Goal: Find specific page/section: Find specific page/section

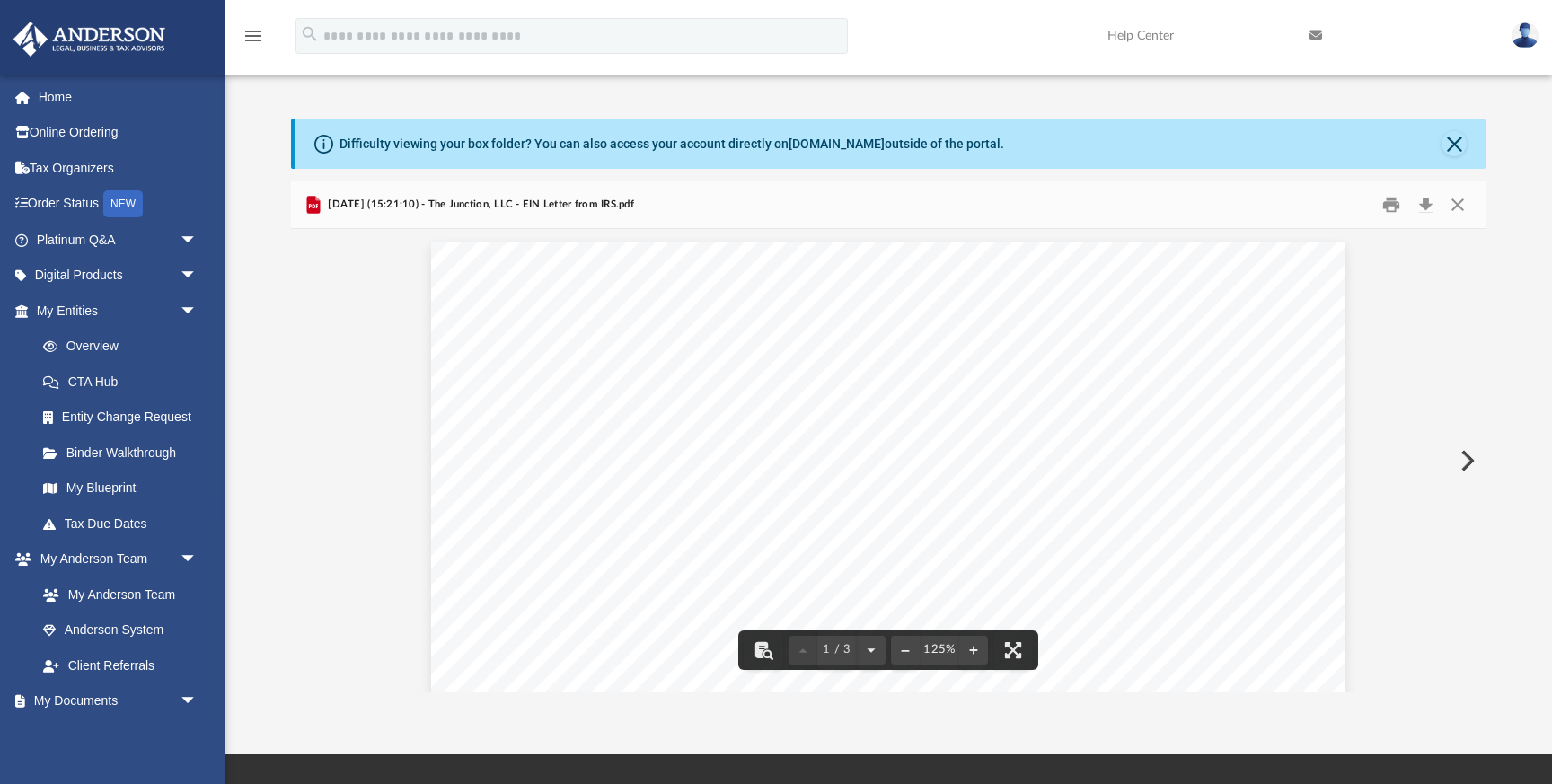
scroll to position [39, 0]
click at [1457, 204] on button "Close" at bounding box center [1458, 204] width 33 height 28
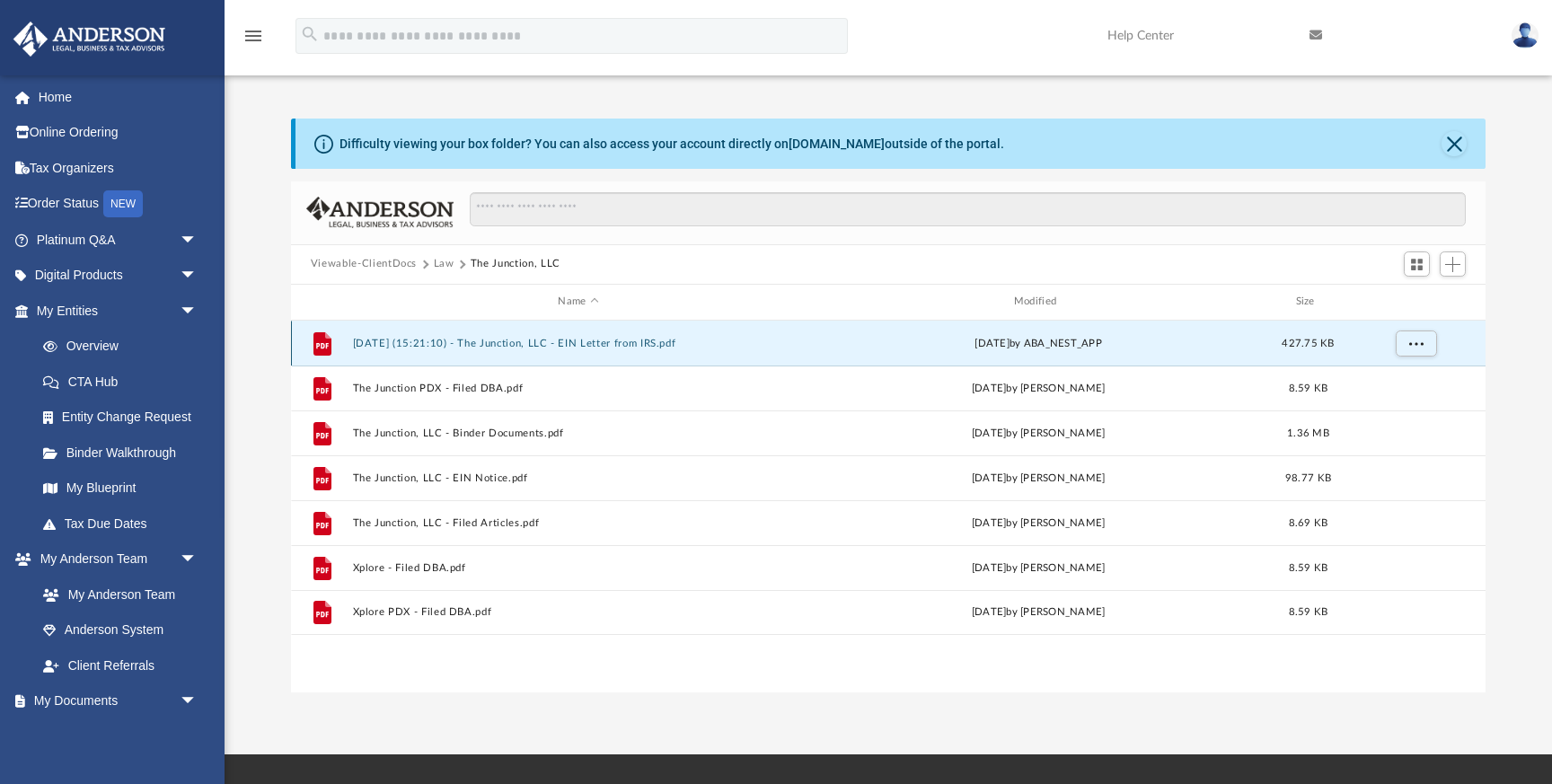
click at [603, 339] on button "[DATE] (15:21:10) - The Junction, LLC - EIN Letter from IRS.pdf" at bounding box center [578, 343] width 452 height 12
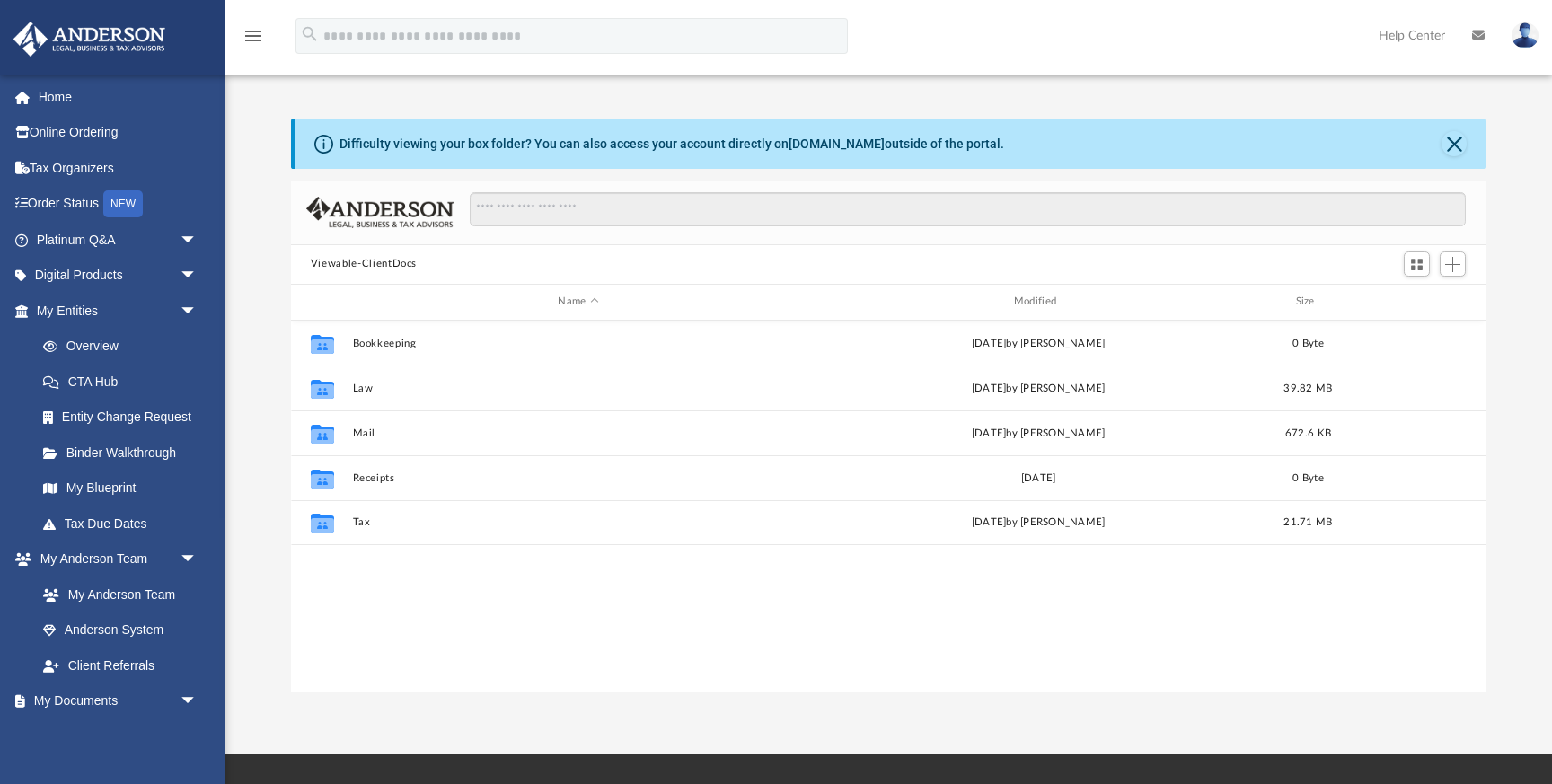
scroll to position [407, 1195]
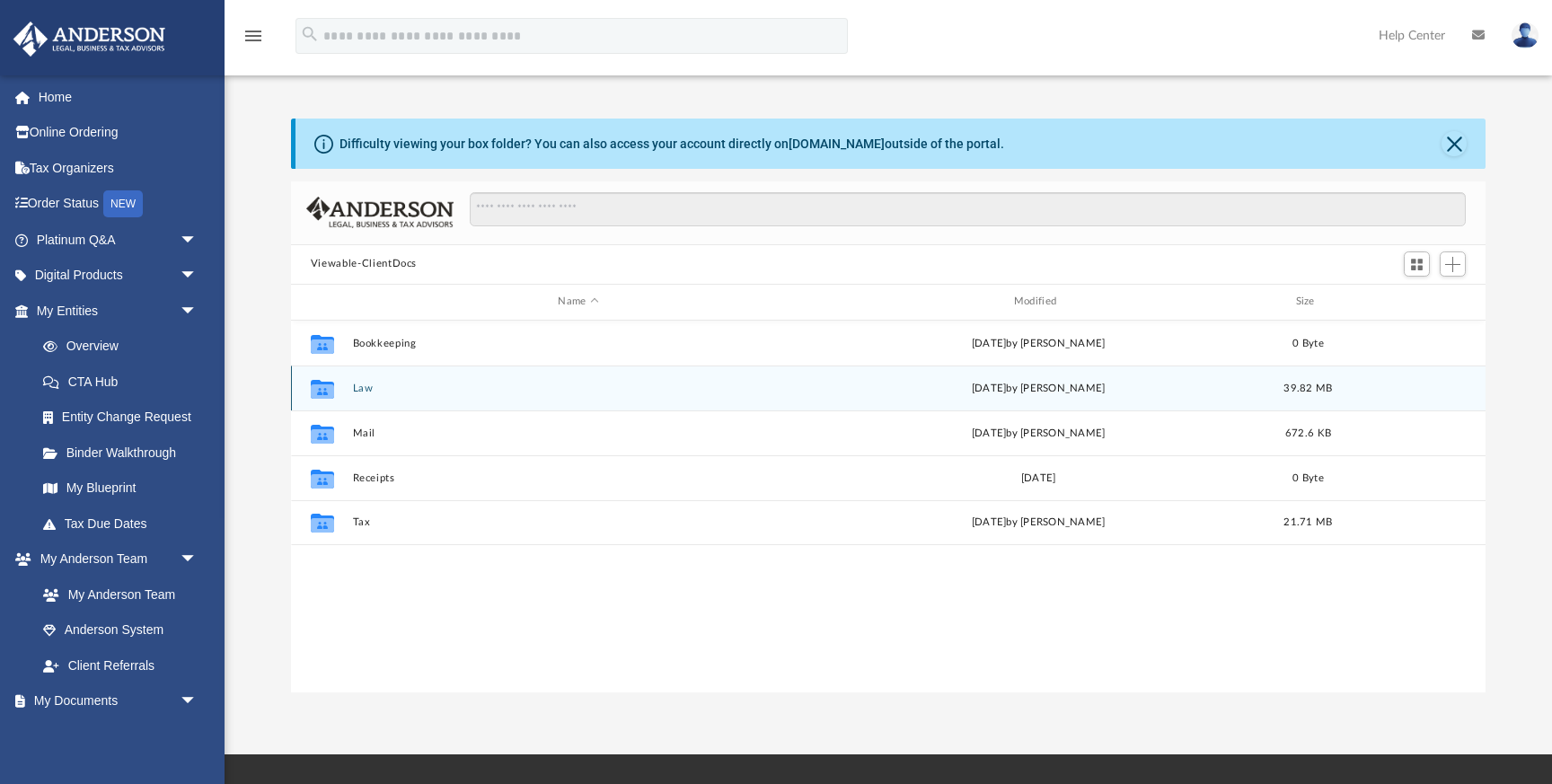
click at [363, 387] on button "Law" at bounding box center [578, 388] width 452 height 12
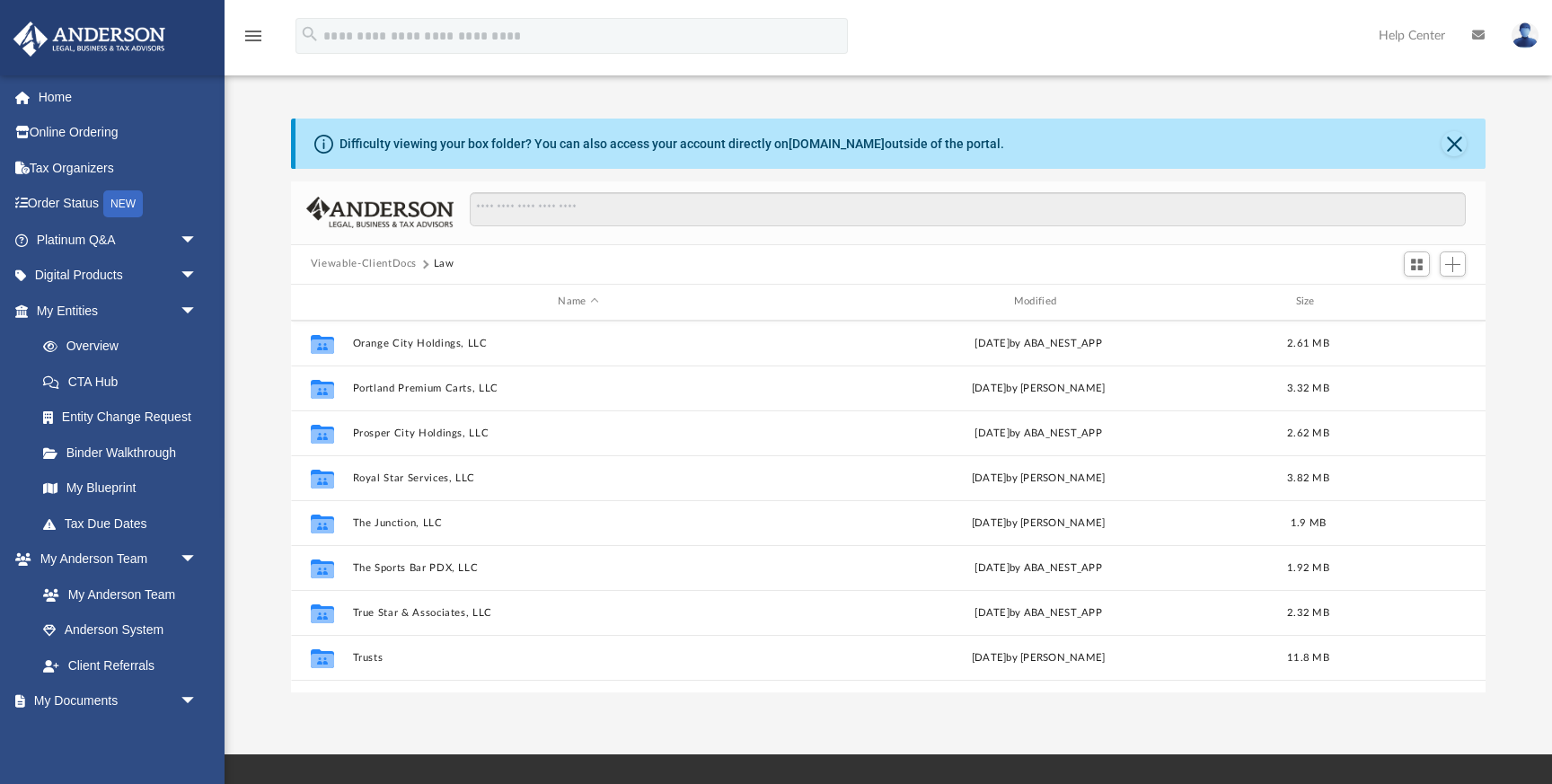
scroll to position [226, 0]
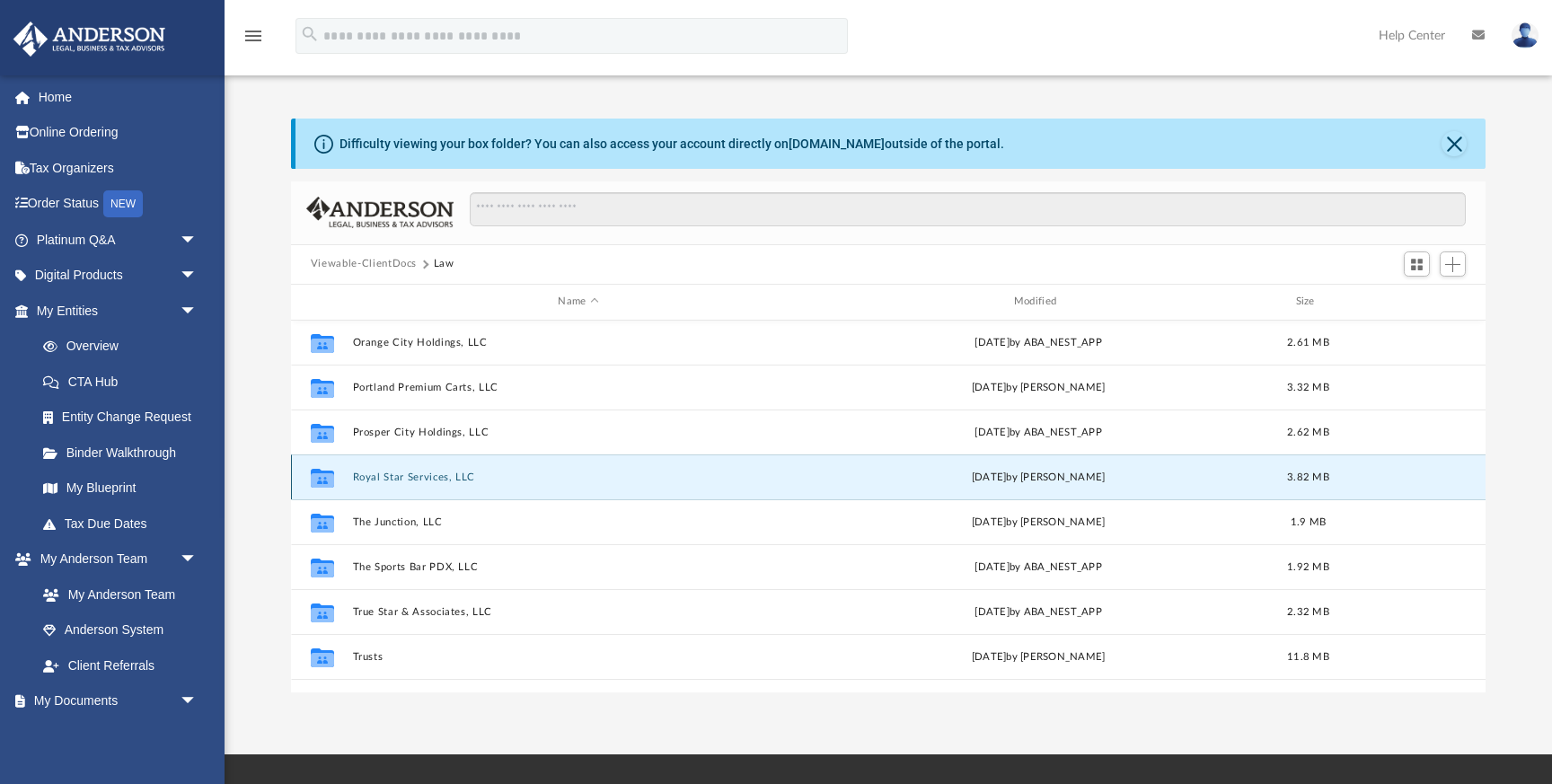
click at [416, 475] on button "Royal Star Services, LLC" at bounding box center [578, 477] width 452 height 12
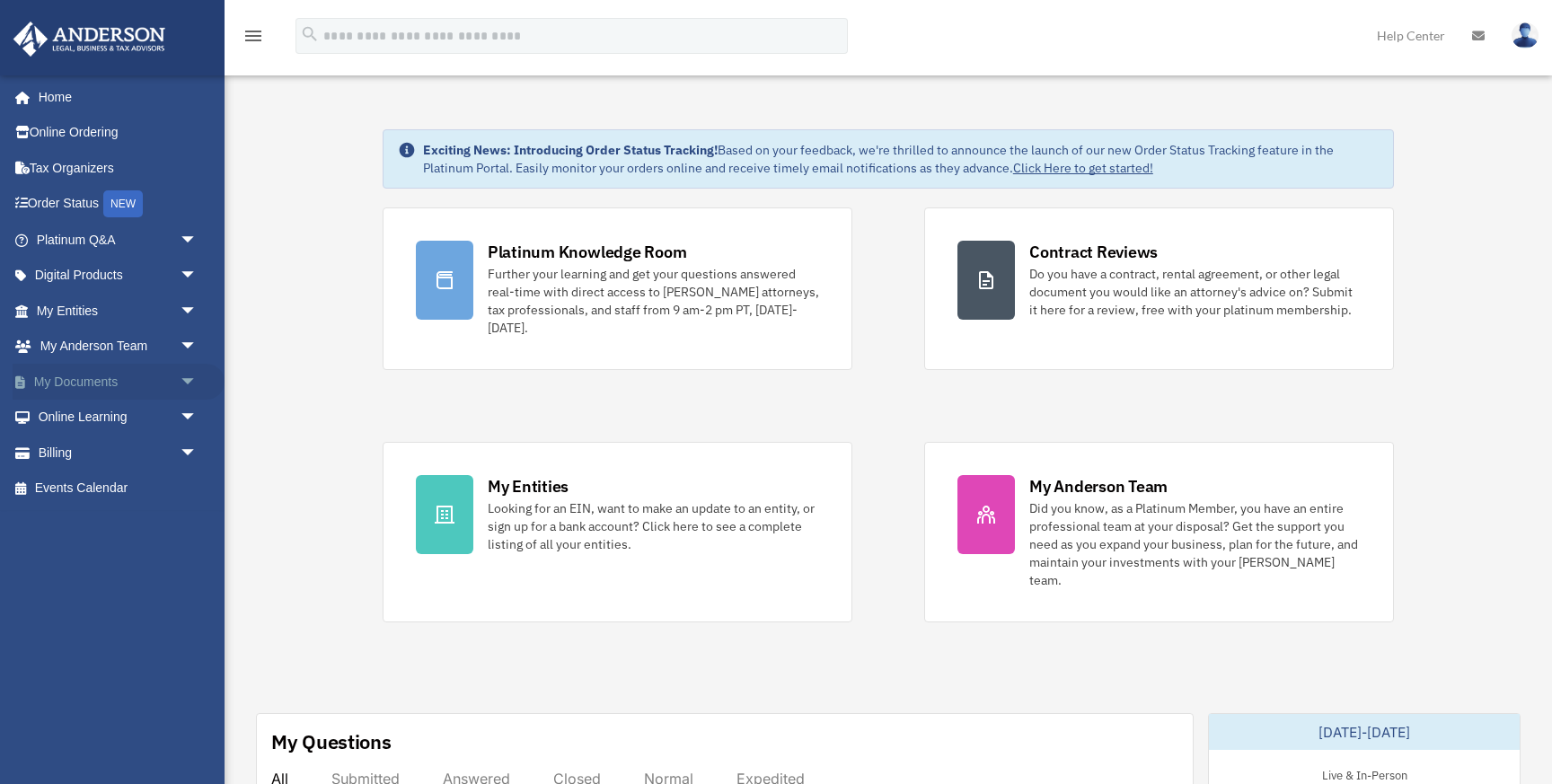
click at [184, 380] on span "arrow_drop_down" at bounding box center [198, 382] width 36 height 37
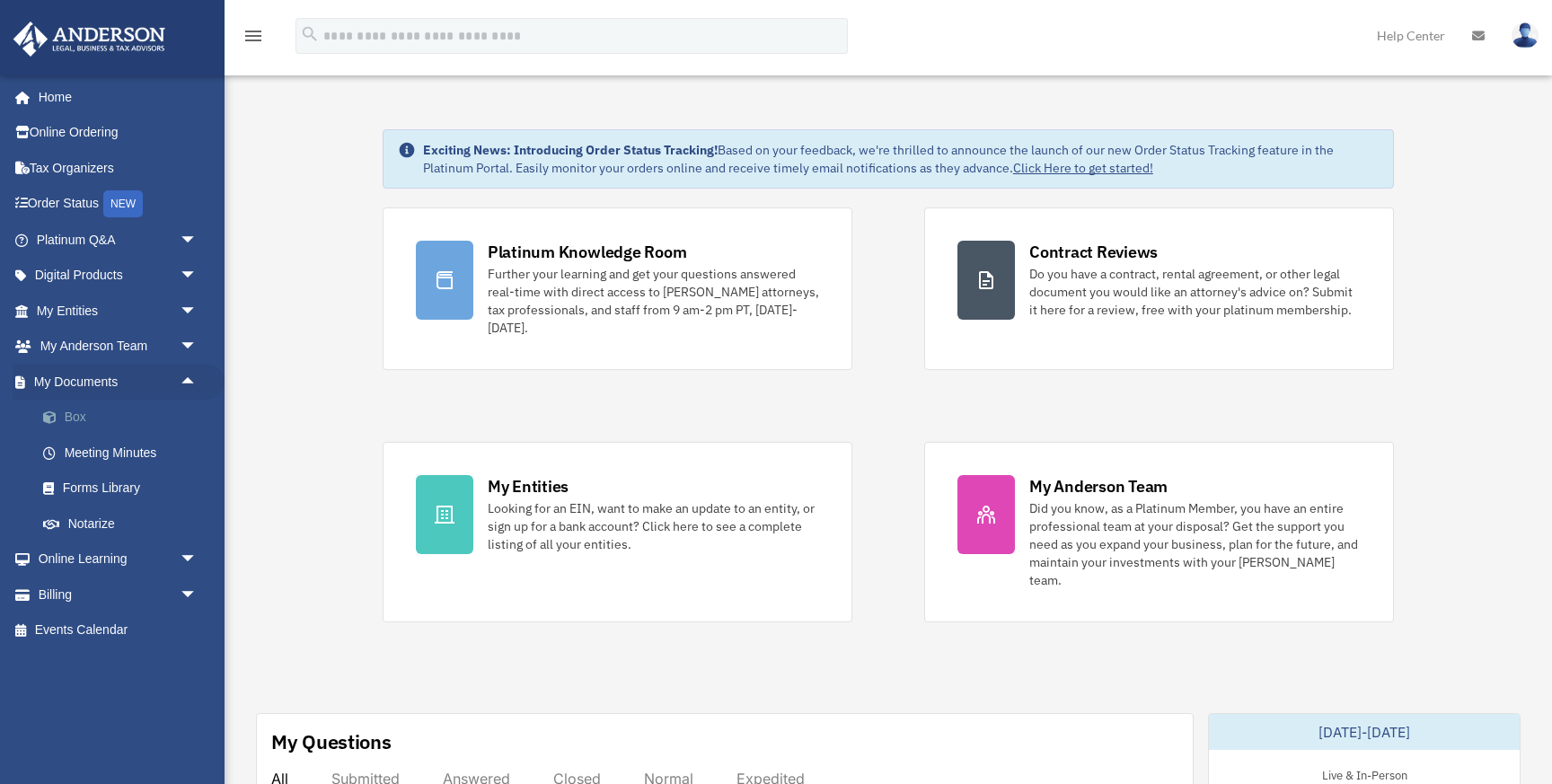
click at [140, 422] on link "Box" at bounding box center [125, 417] width 200 height 36
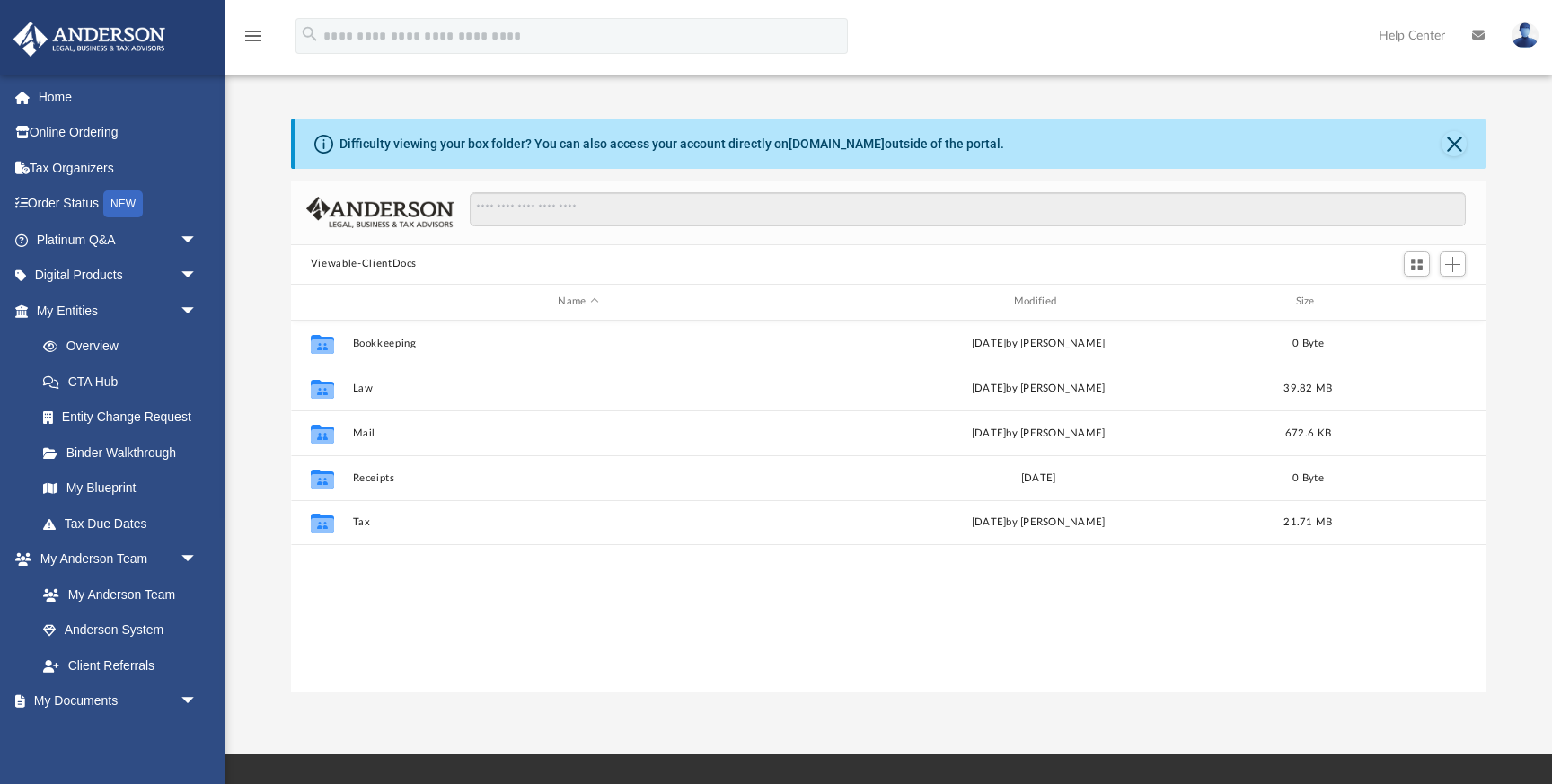
scroll to position [407, 1195]
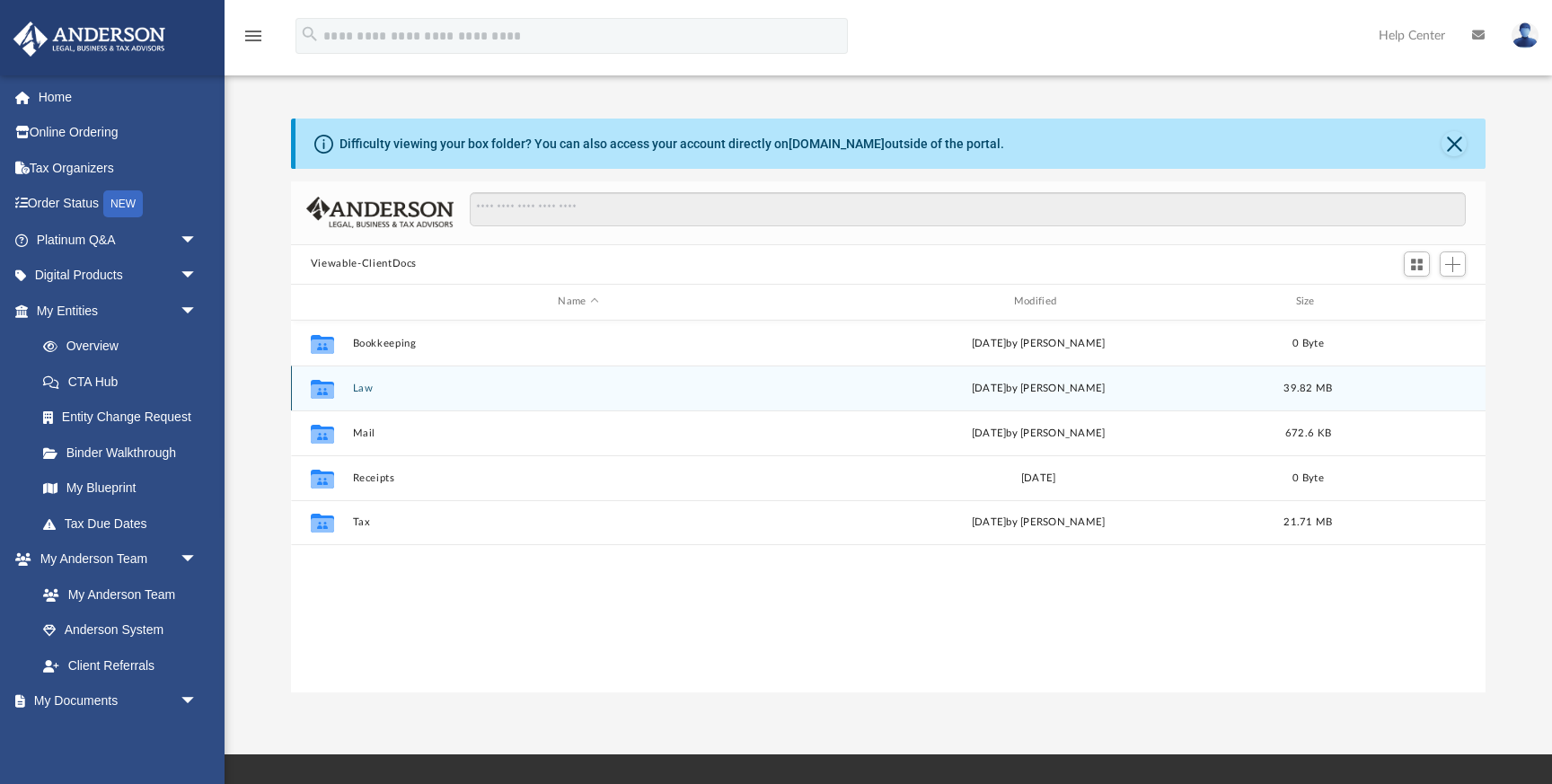
click at [367, 390] on button "Law" at bounding box center [578, 388] width 452 height 12
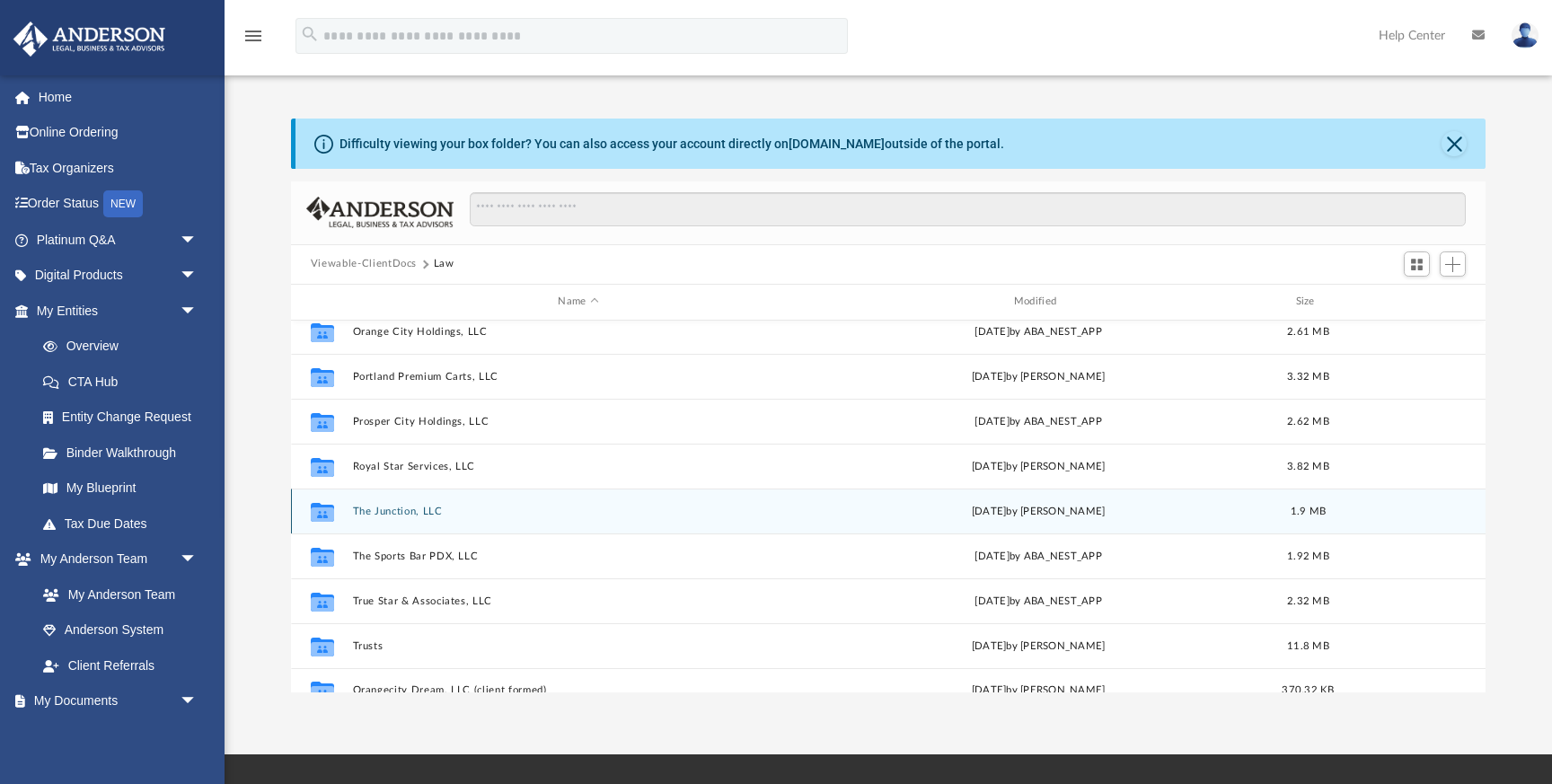
scroll to position [238, 0]
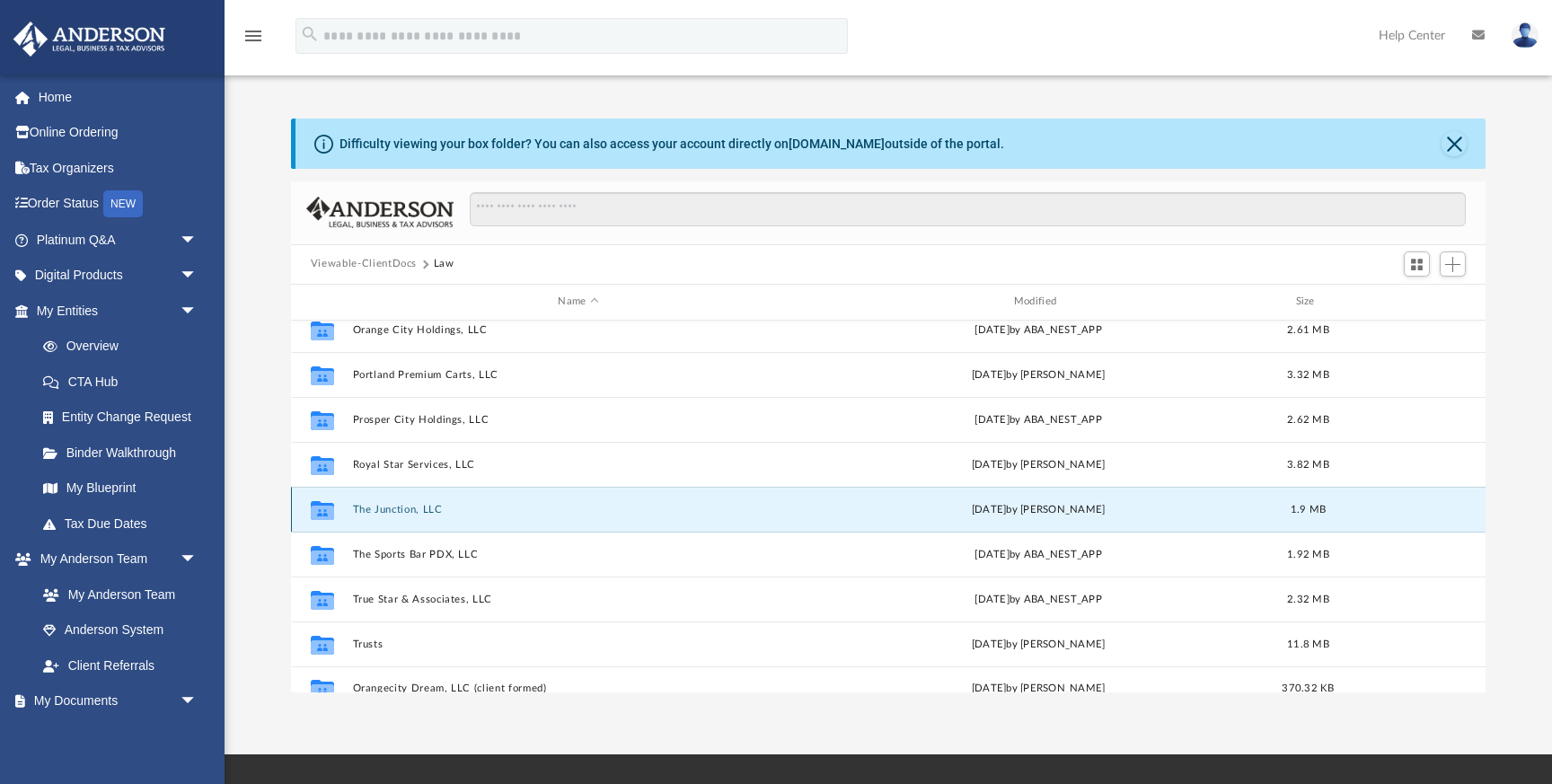
click at [410, 514] on button "The Junction, LLC" at bounding box center [578, 509] width 452 height 12
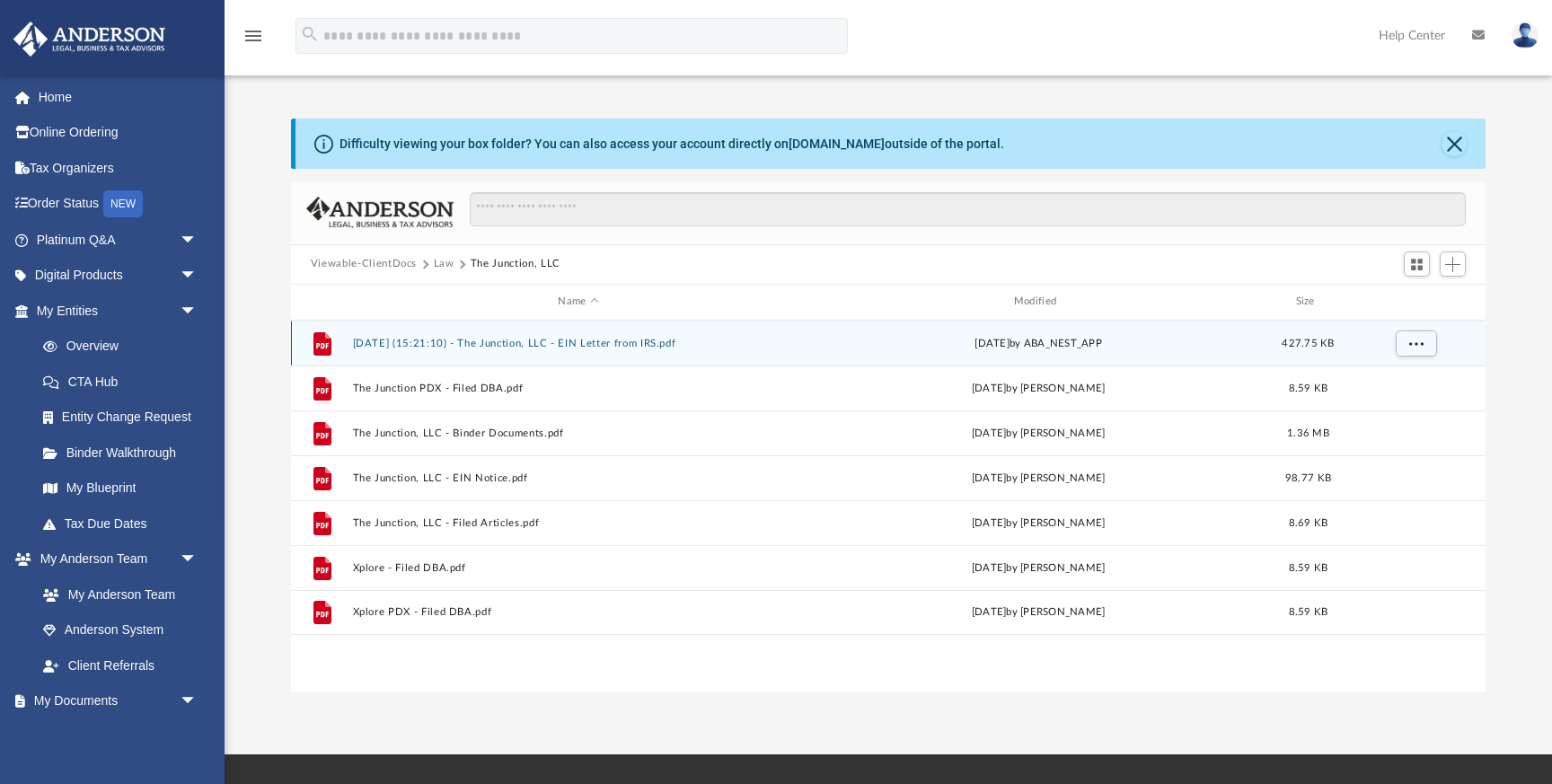
click at [586, 341] on button "[DATE] (15:21:10) - The Junction, LLC - EIN Letter from IRS.pdf" at bounding box center [578, 343] width 452 height 12
